Goal: Information Seeking & Learning: Learn about a topic

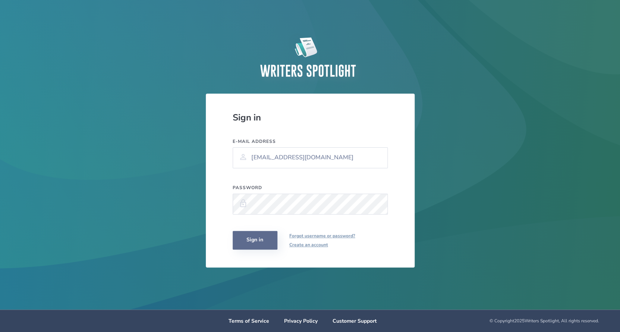
click at [261, 244] on button "Sign in" at bounding box center [255, 240] width 45 height 19
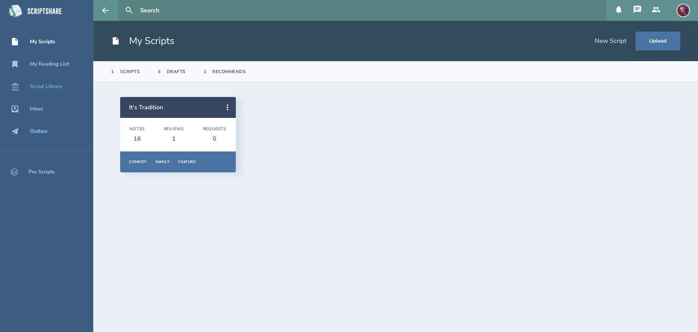
click at [52, 87] on div "Script Library" at bounding box center [46, 87] width 32 height 6
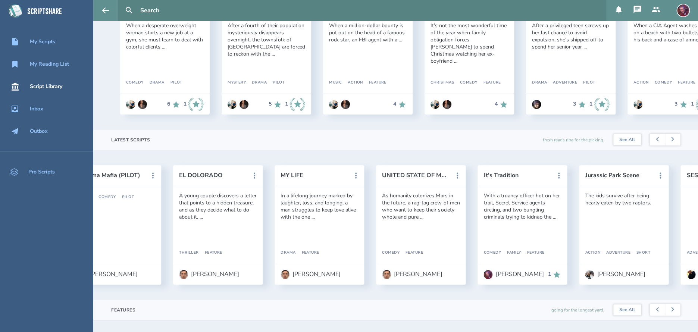
scroll to position [0, 364]
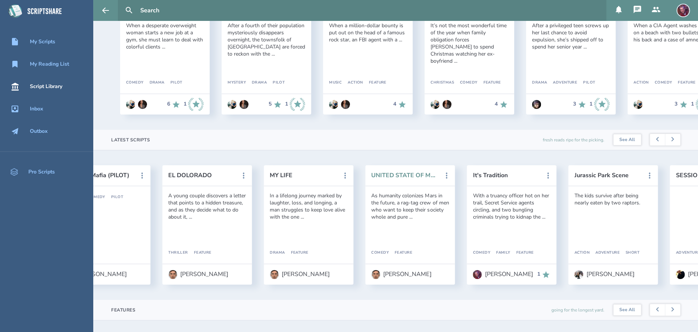
click at [400, 176] on button "UNITED STATE OF MARS" at bounding box center [404, 175] width 67 height 7
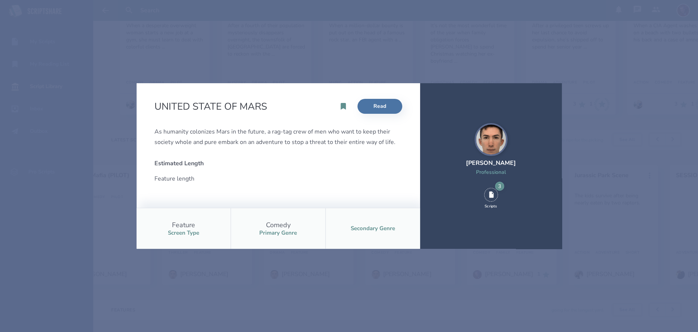
click at [251, 37] on div "UNITED STATE OF MARS Read As humanity colonizes Mars in the future, a rag-tag c…" at bounding box center [349, 166] width 698 height 332
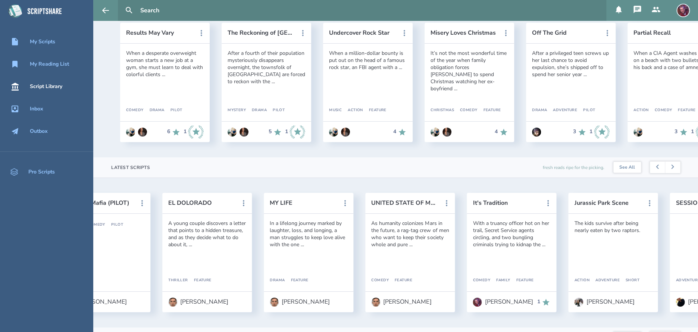
scroll to position [76, 0]
click at [498, 203] on button "It's Tradition" at bounding box center [505, 201] width 67 height 7
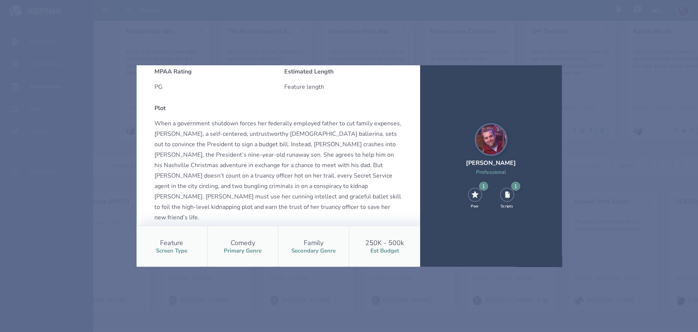
scroll to position [0, 0]
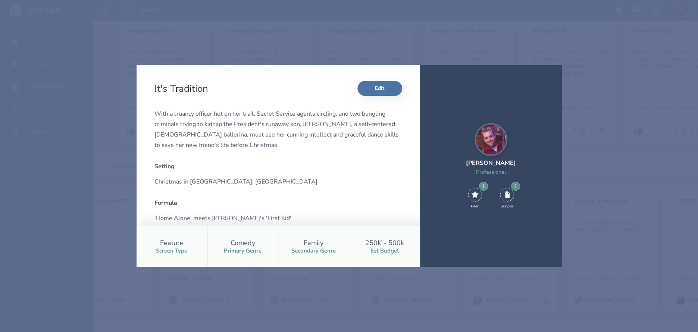
click at [329, 25] on div "It's Tradition Edit With a truancy officer hot on her trail, Secret Service age…" at bounding box center [349, 166] width 698 height 332
